Goal: Task Accomplishment & Management: Manage account settings

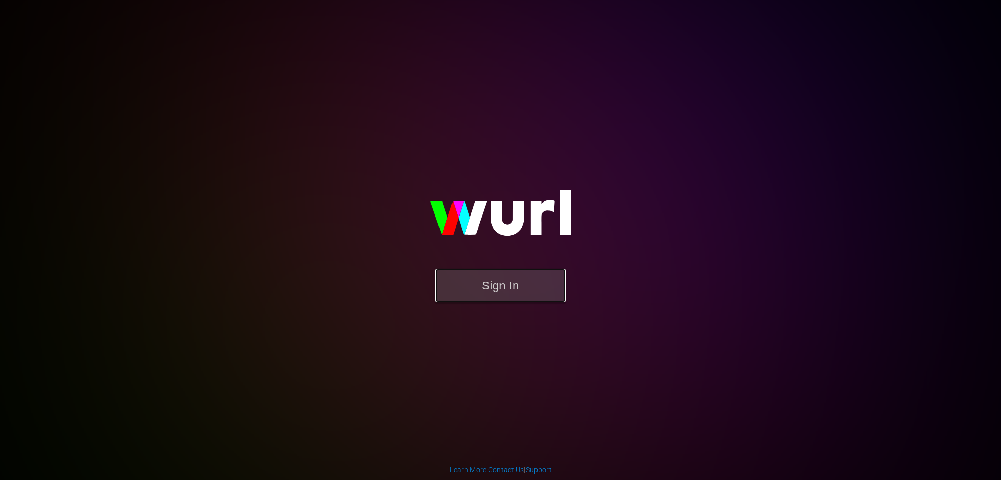
click at [474, 272] on button "Sign In" at bounding box center [500, 286] width 130 height 34
click at [494, 277] on button "Sign In" at bounding box center [500, 286] width 130 height 34
click at [477, 282] on button "Sign In" at bounding box center [500, 286] width 130 height 34
